Goal: Obtain resource: Download file/media

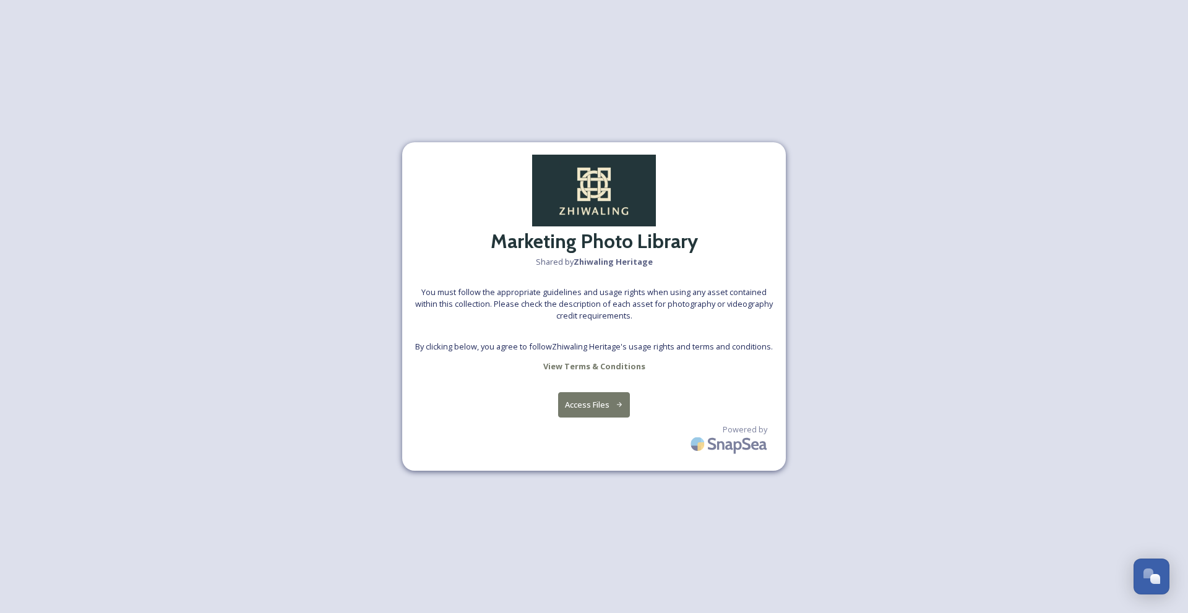
click at [591, 406] on button "Access Files" at bounding box center [594, 404] width 72 height 25
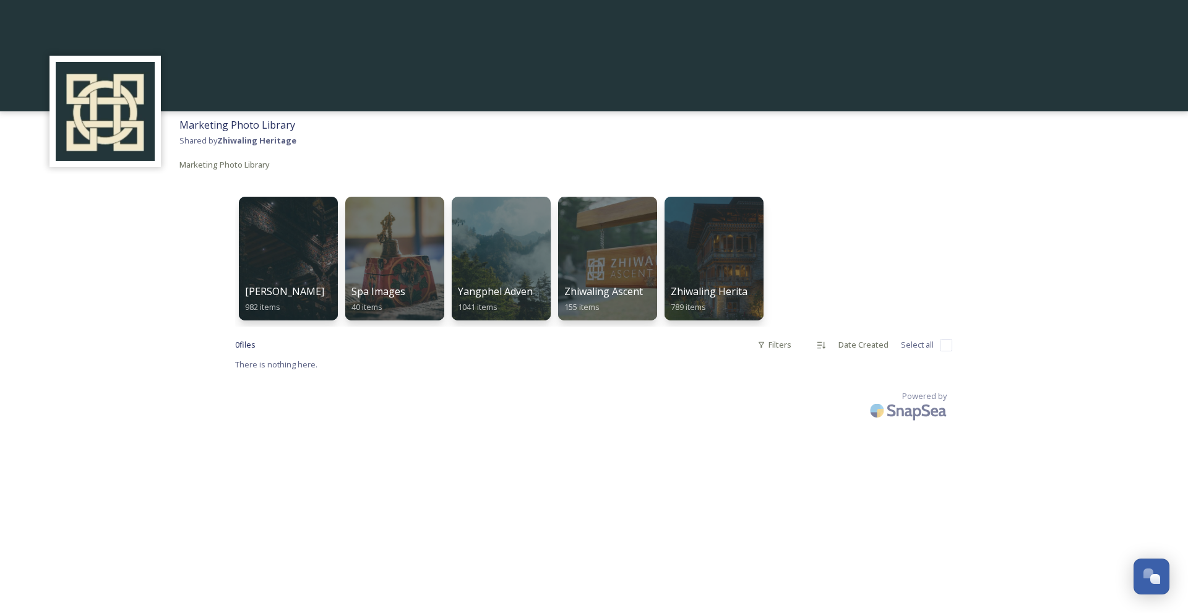
click at [461, 411] on div "Powered by" at bounding box center [594, 407] width 718 height 35
click at [617, 296] on span "Zhiwaling Ascent" at bounding box center [604, 292] width 80 height 14
click at [309, 275] on div at bounding box center [288, 258] width 101 height 126
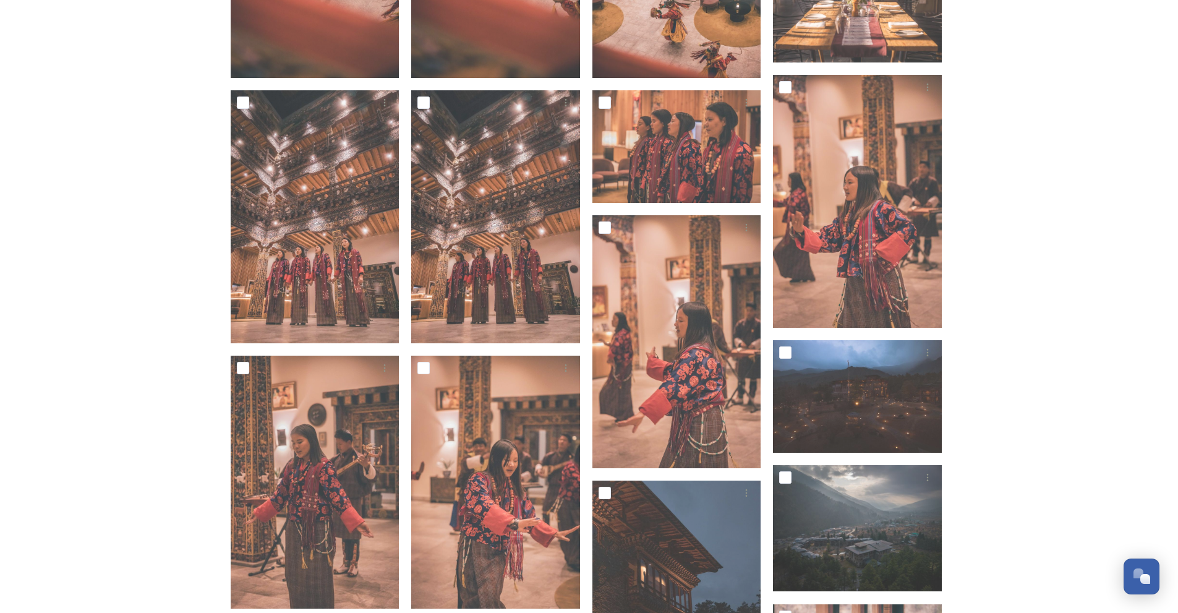
scroll to position [495, 0]
